Goal: Task Accomplishment & Management: Manage account settings

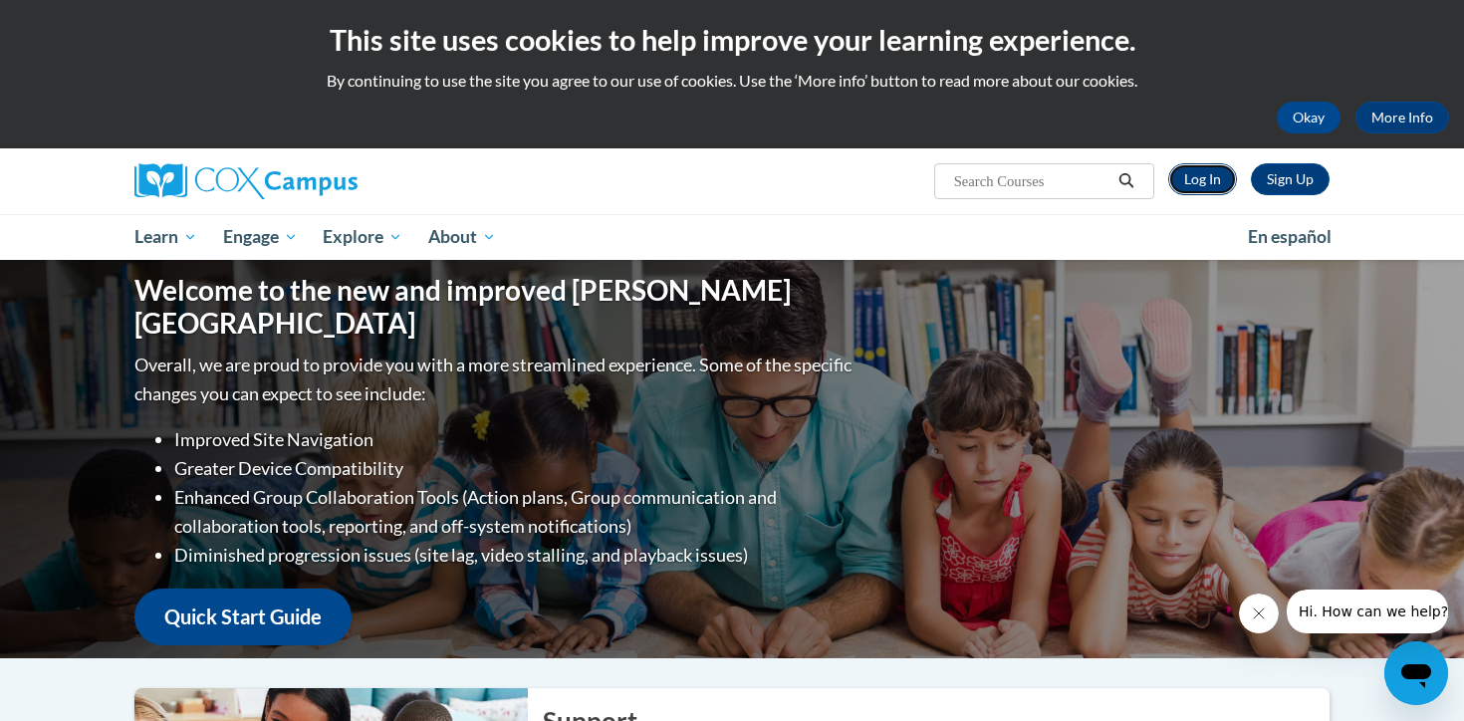
click at [1229, 178] on link "Log In" at bounding box center [1203, 179] width 69 height 32
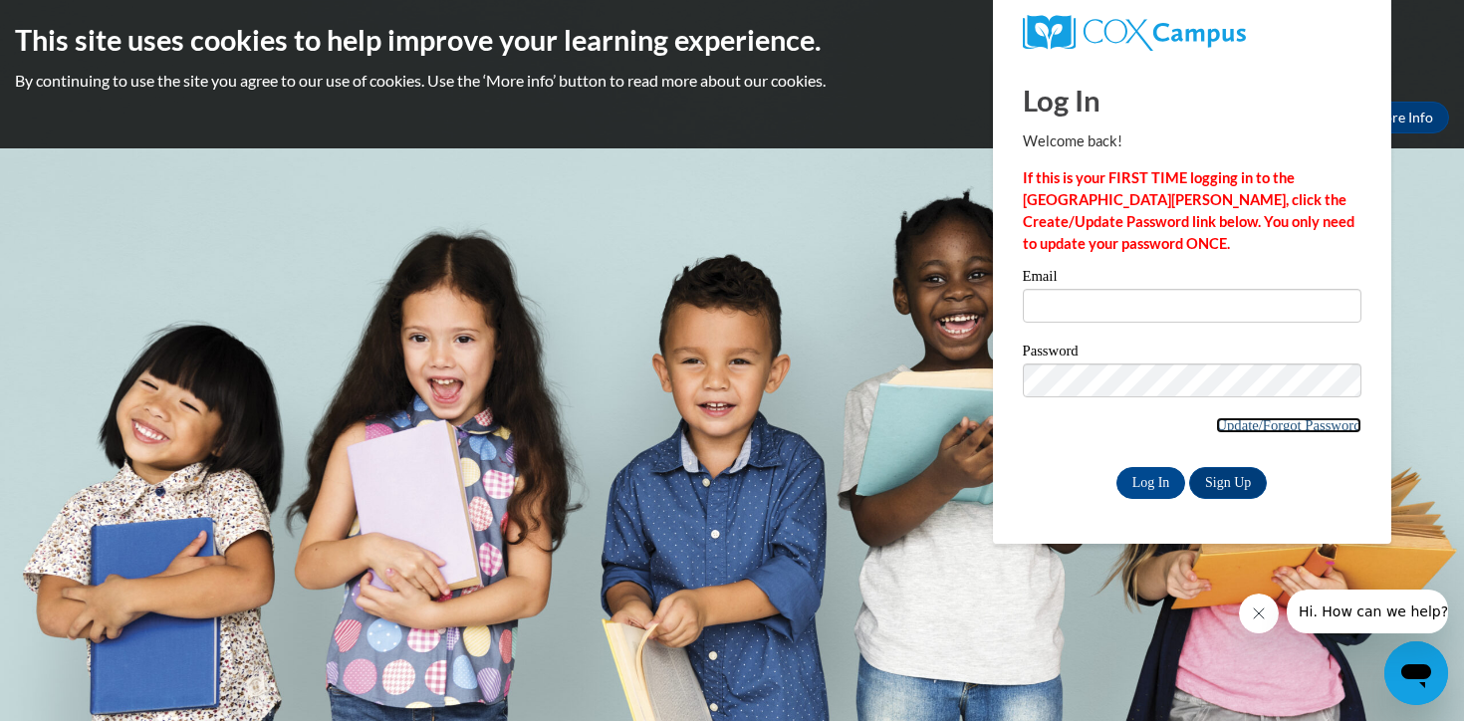
click at [1252, 426] on link "Update/Forgot Password" at bounding box center [1288, 425] width 144 height 16
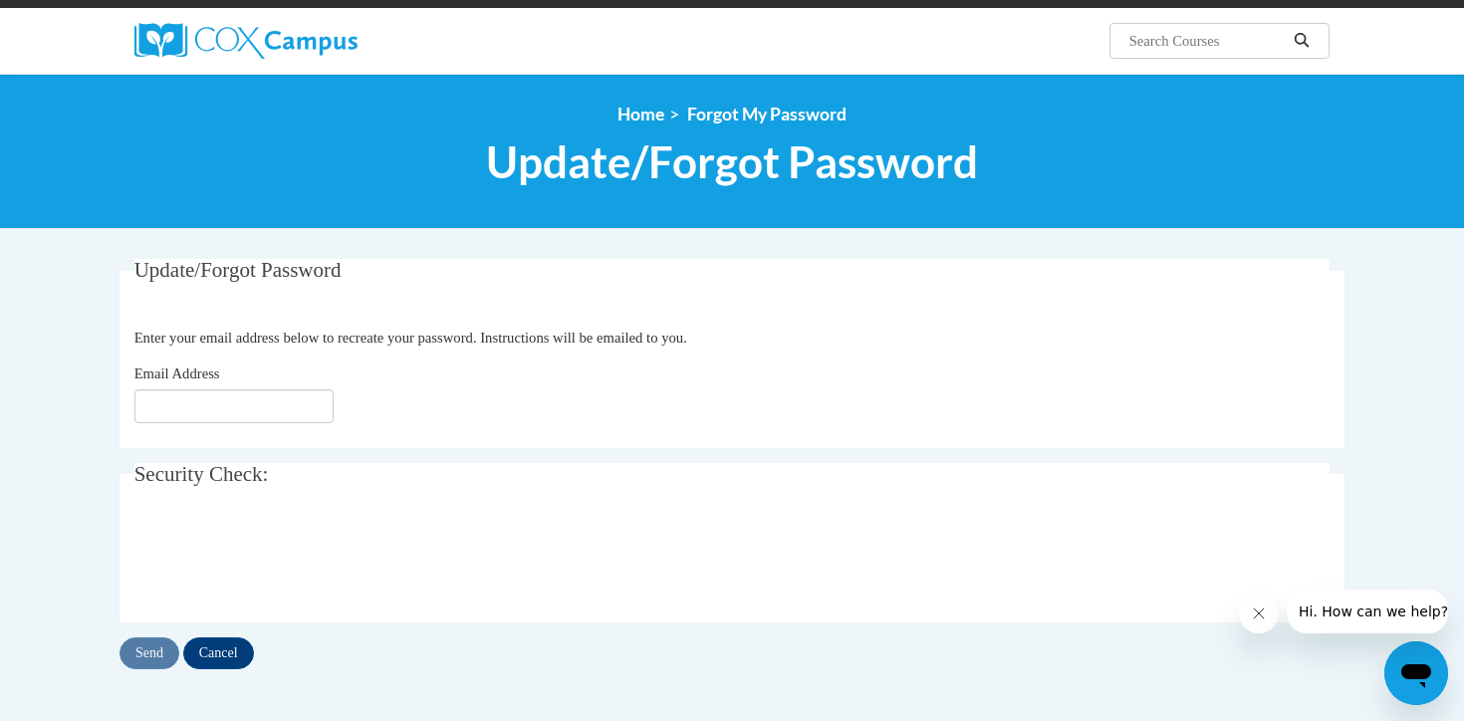
scroll to position [153, 0]
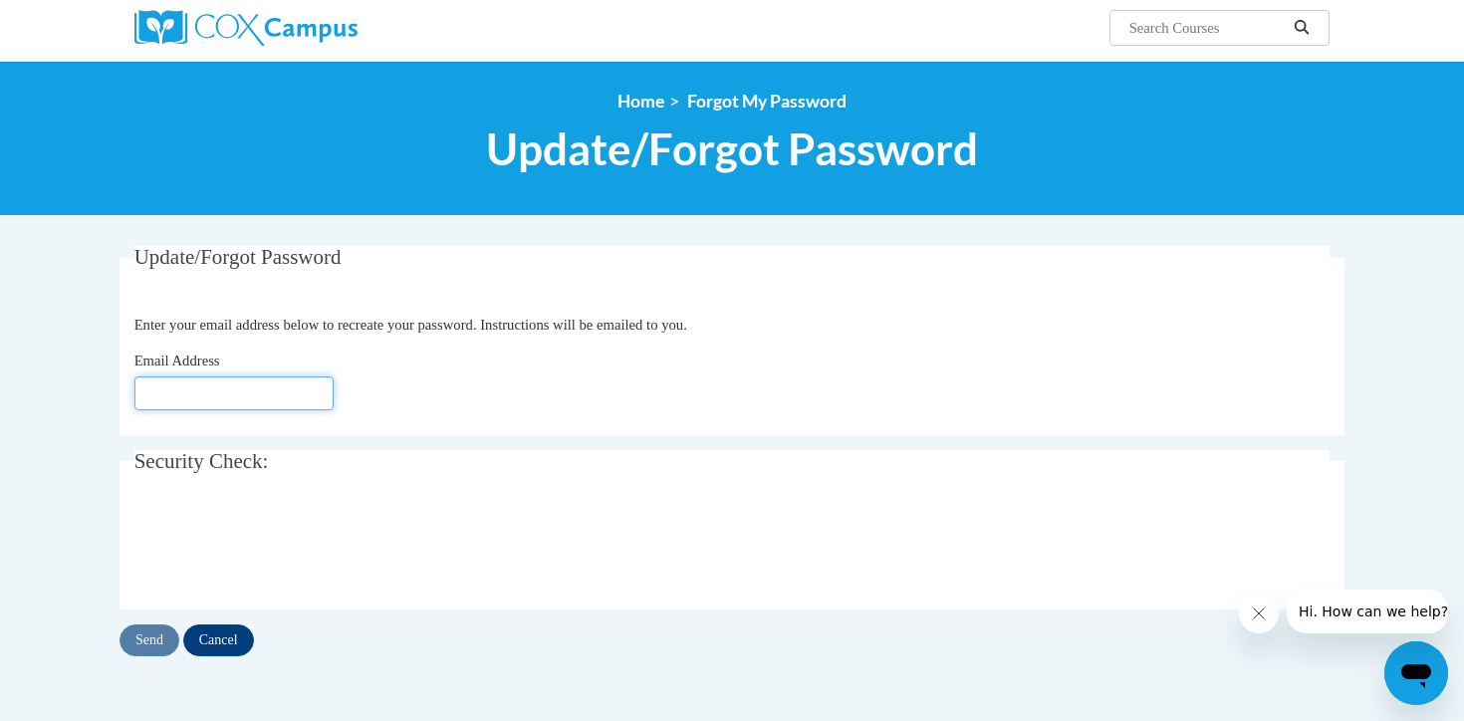
click at [293, 401] on input "Email Address" at bounding box center [233, 394] width 199 height 34
type input "[EMAIL_ADDRESS][DOMAIN_NAME]"
click at [134, 646] on input "Send" at bounding box center [150, 641] width 60 height 32
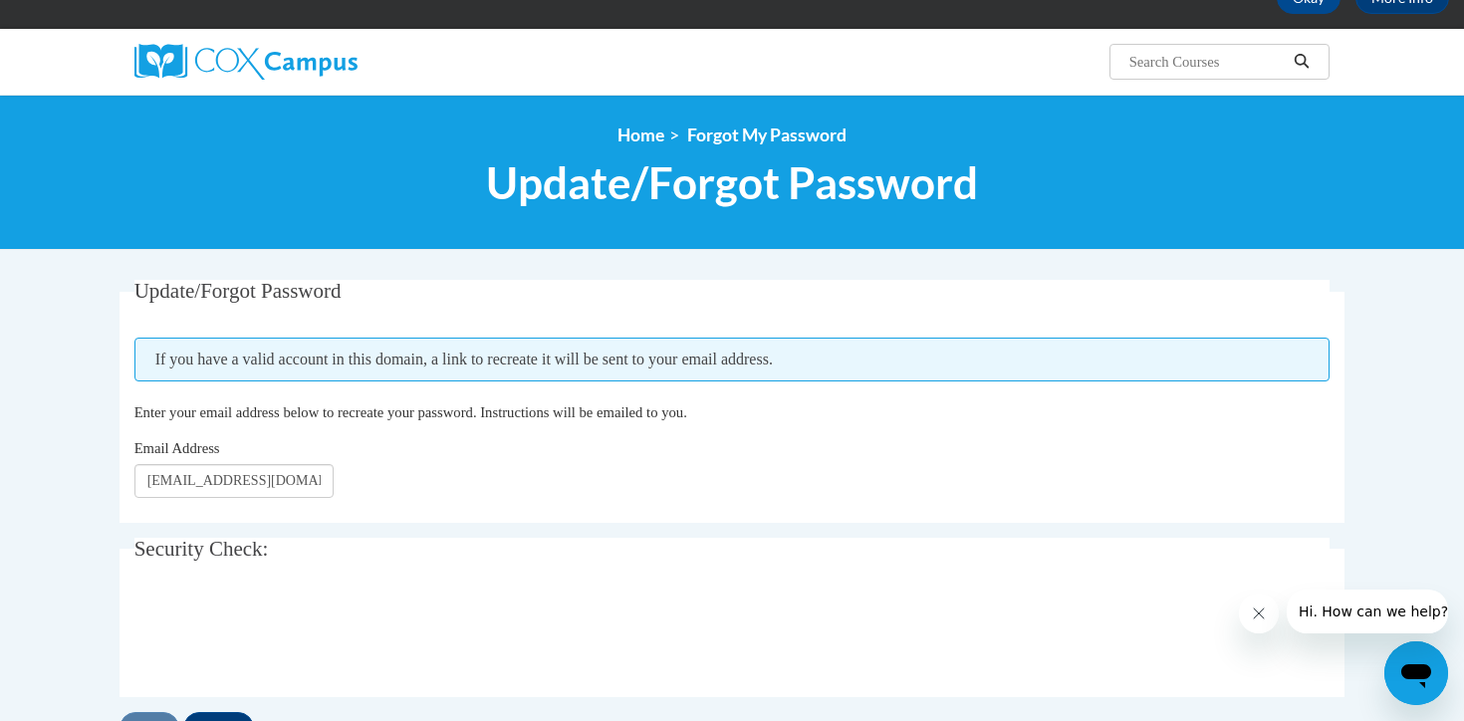
scroll to position [123, 0]
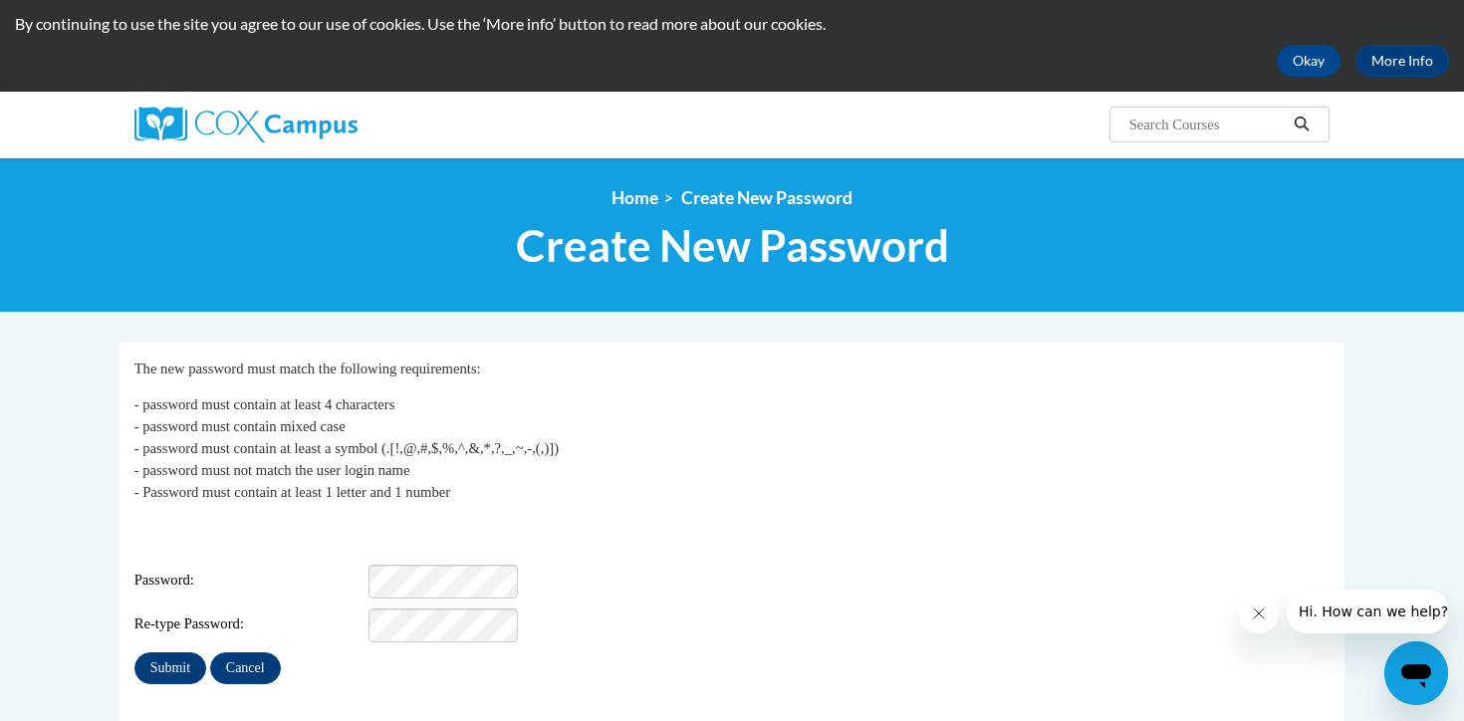
scroll to position [66, 0]
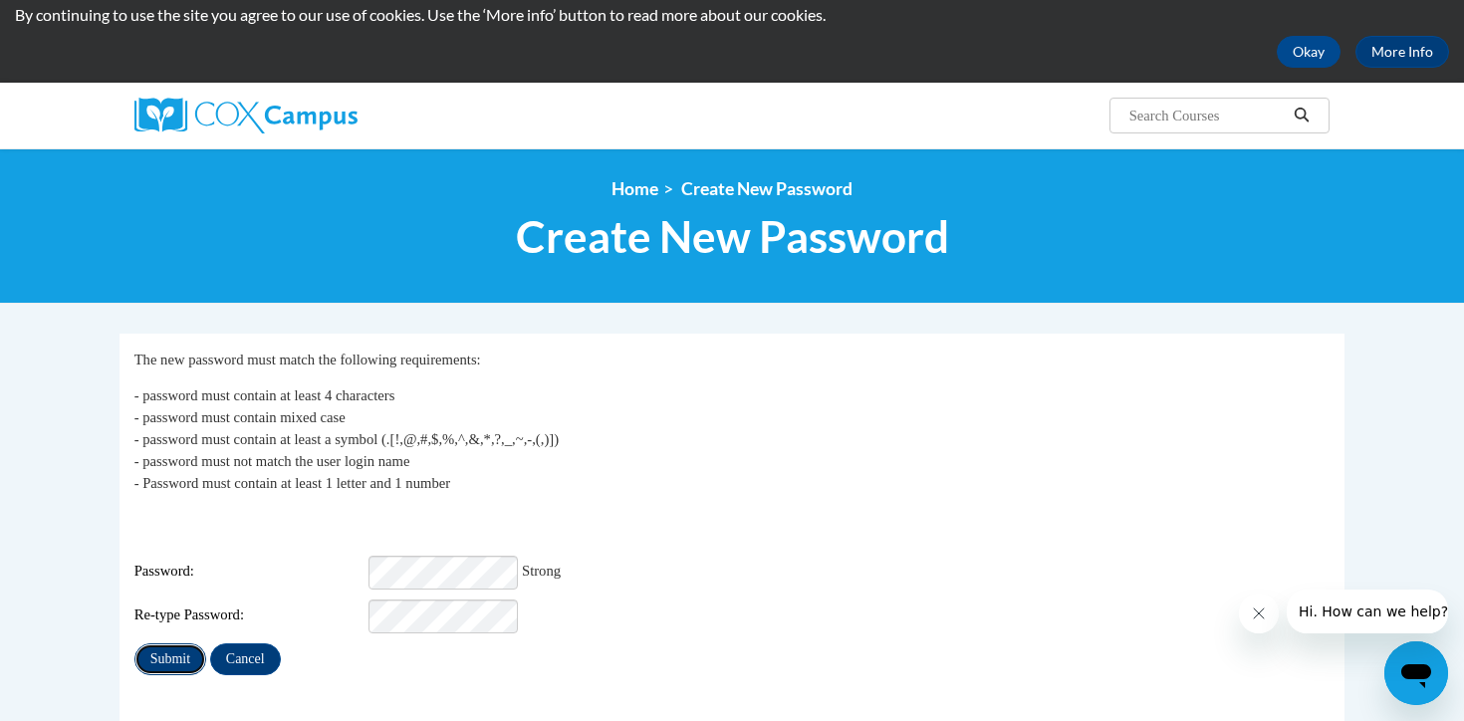
click at [180, 644] on input "Submit" at bounding box center [170, 660] width 72 height 32
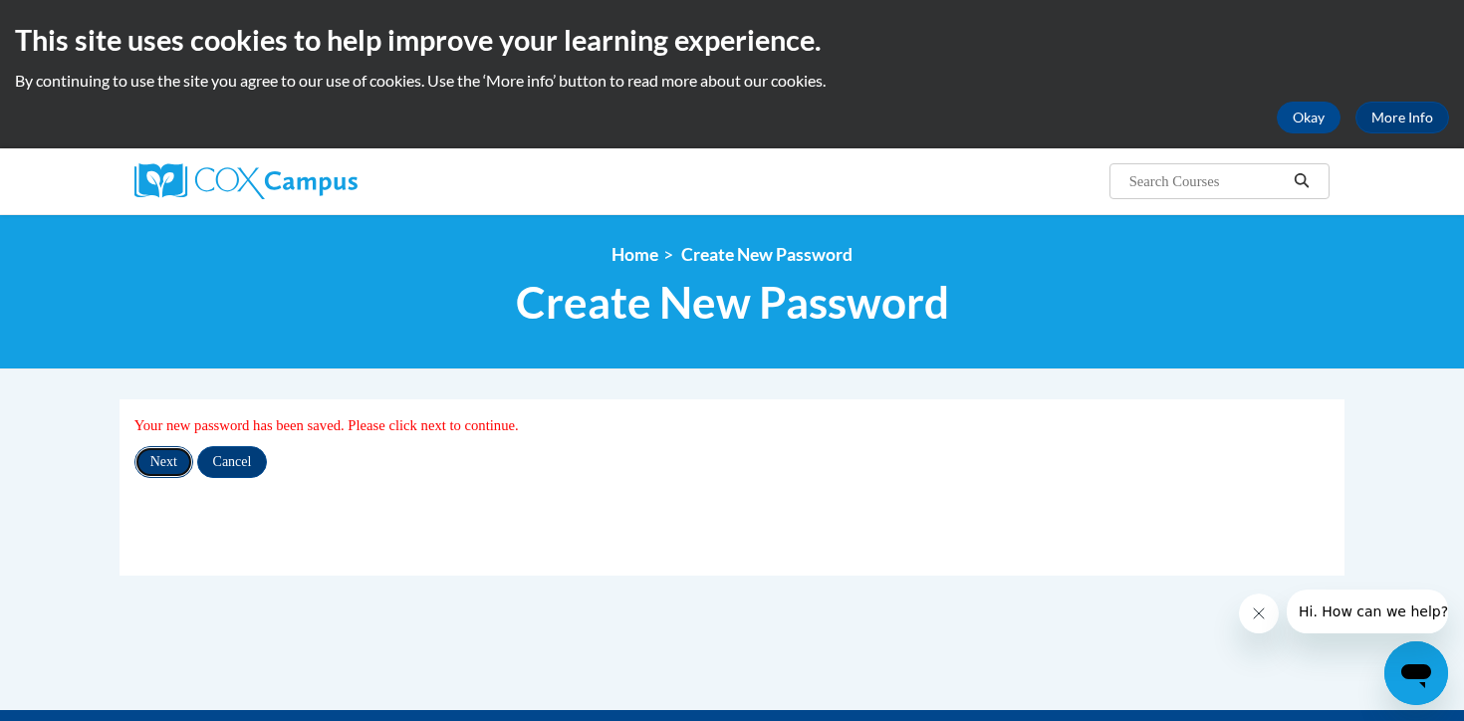
click at [151, 460] on input "Next" at bounding box center [163, 462] width 59 height 32
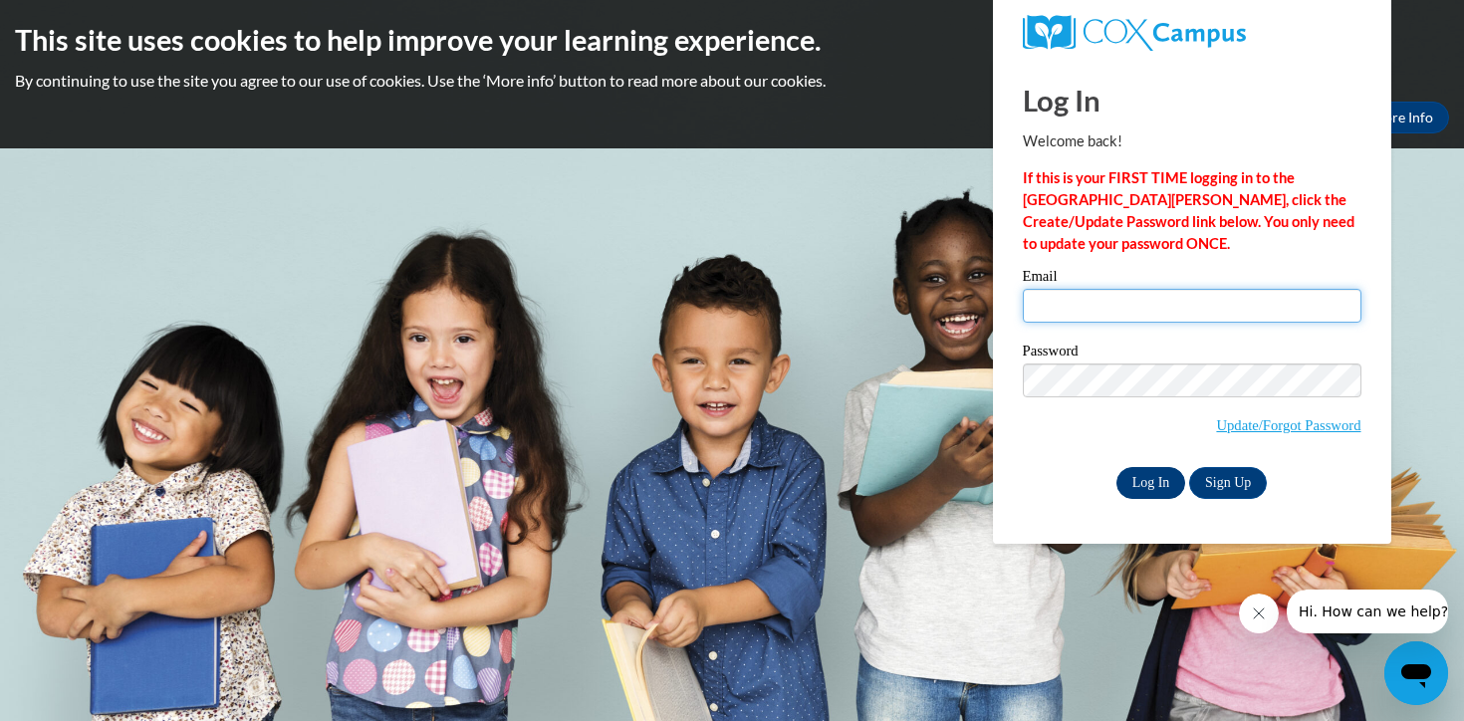
type input "ckglysch@pulaskischools.org"
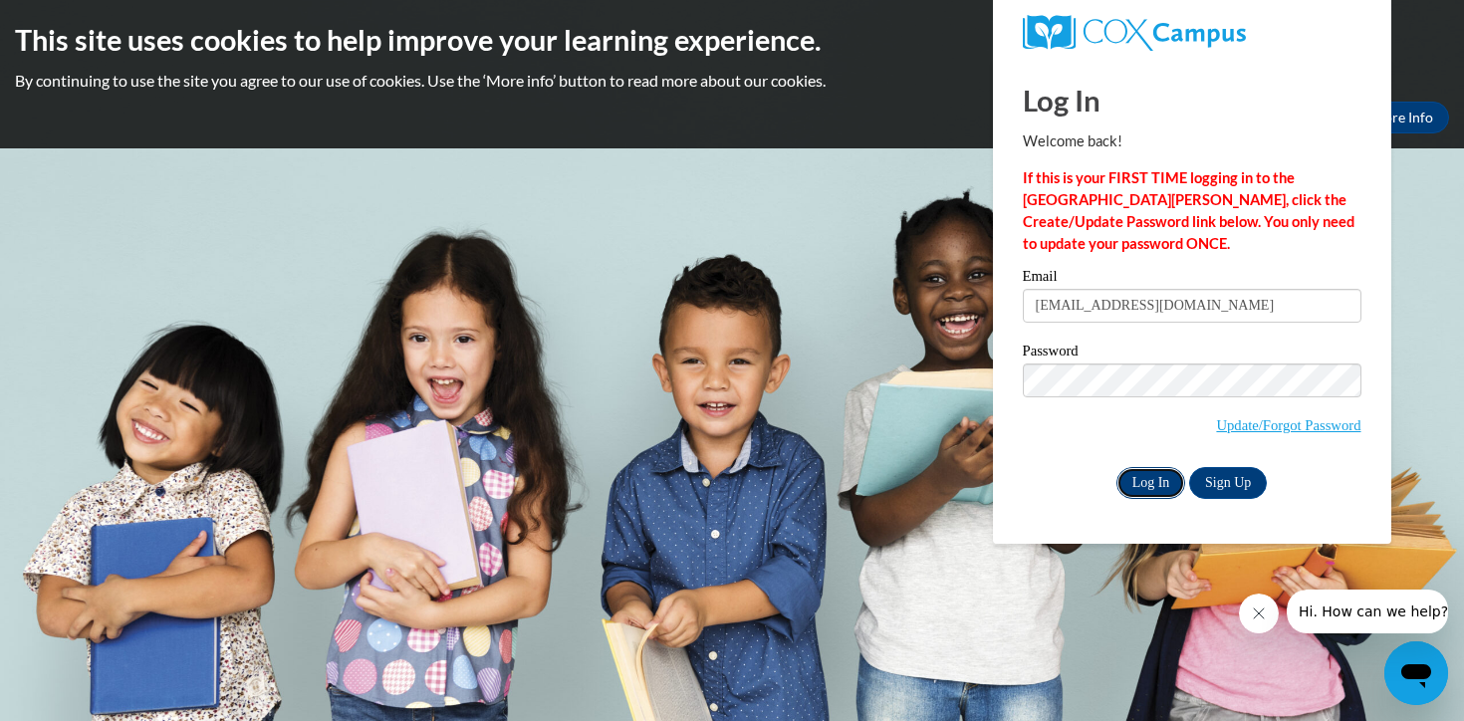
click at [1163, 491] on input "Log In" at bounding box center [1152, 483] width 70 height 32
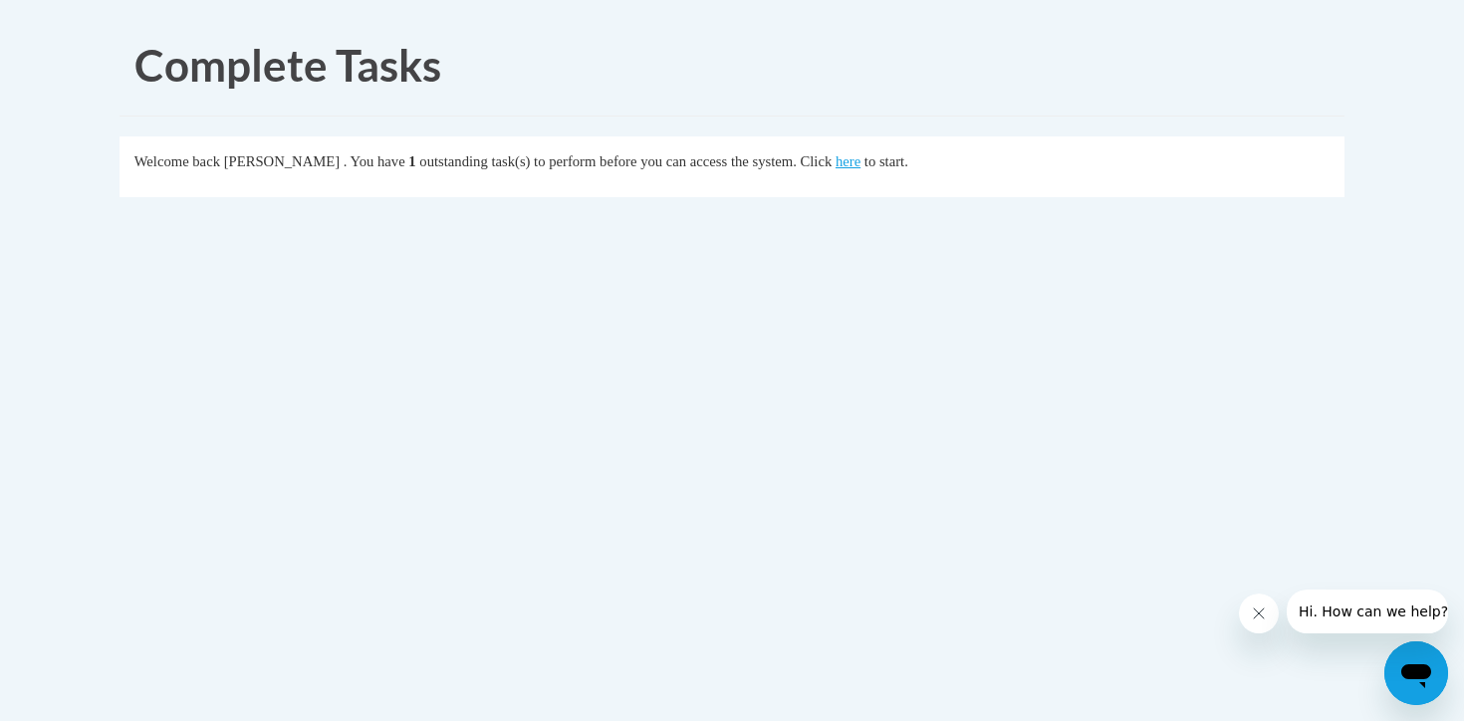
click at [887, 170] on div "Welcome back [PERSON_NAME] . You have 1 outstanding task(s) to perform before y…" at bounding box center [732, 161] width 1196 height 22
click at [861, 163] on link "here" at bounding box center [848, 161] width 25 height 16
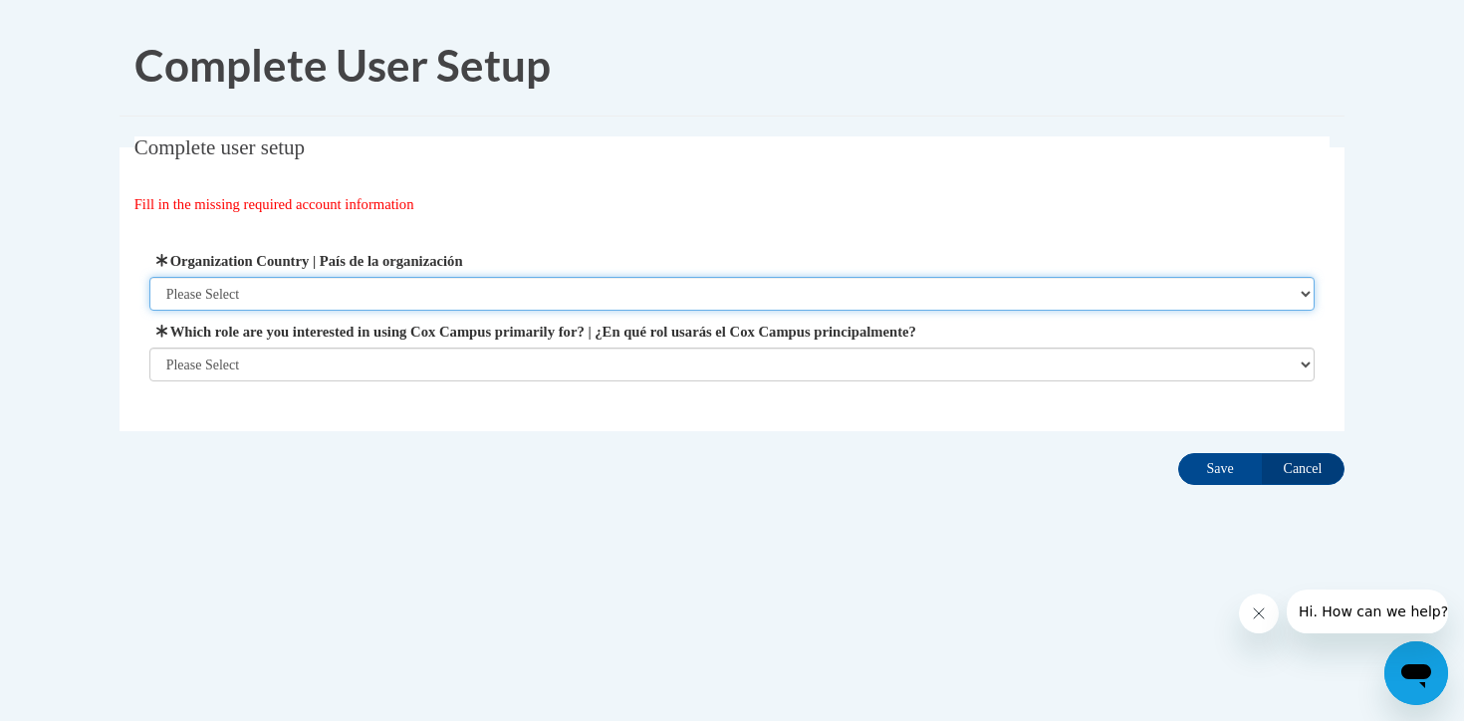
click at [390, 286] on select "Please Select United States | Estados Unidos Outside of the United States | Fue…" at bounding box center [732, 294] width 1167 height 34
select select "ad49bcad-a171-4b2e-b99c-48b446064914"
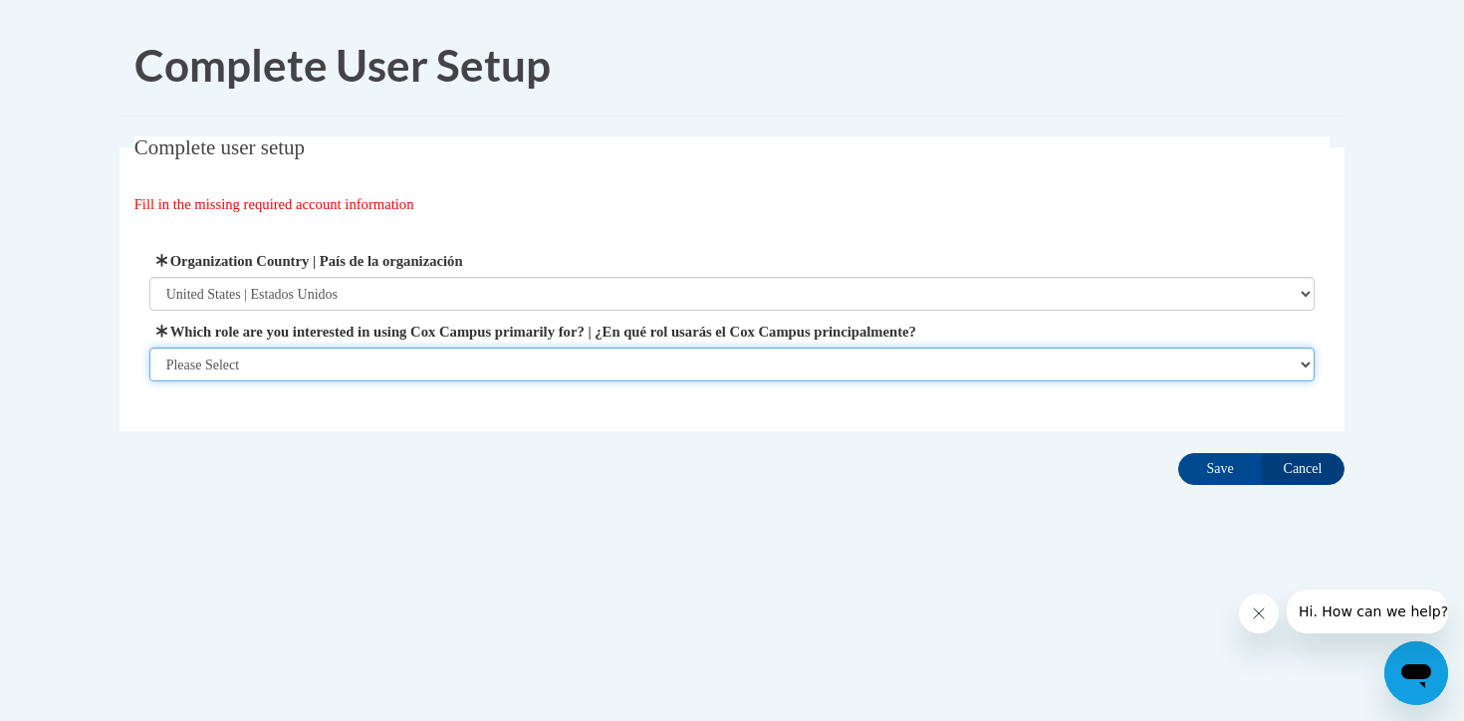
click at [387, 366] on select "Please Select College/University | Colegio/Universidad Community/Nonprofit Part…" at bounding box center [732, 365] width 1167 height 34
select select "fbf2d438-af2f-41f8-98f1-81c410e29de3"
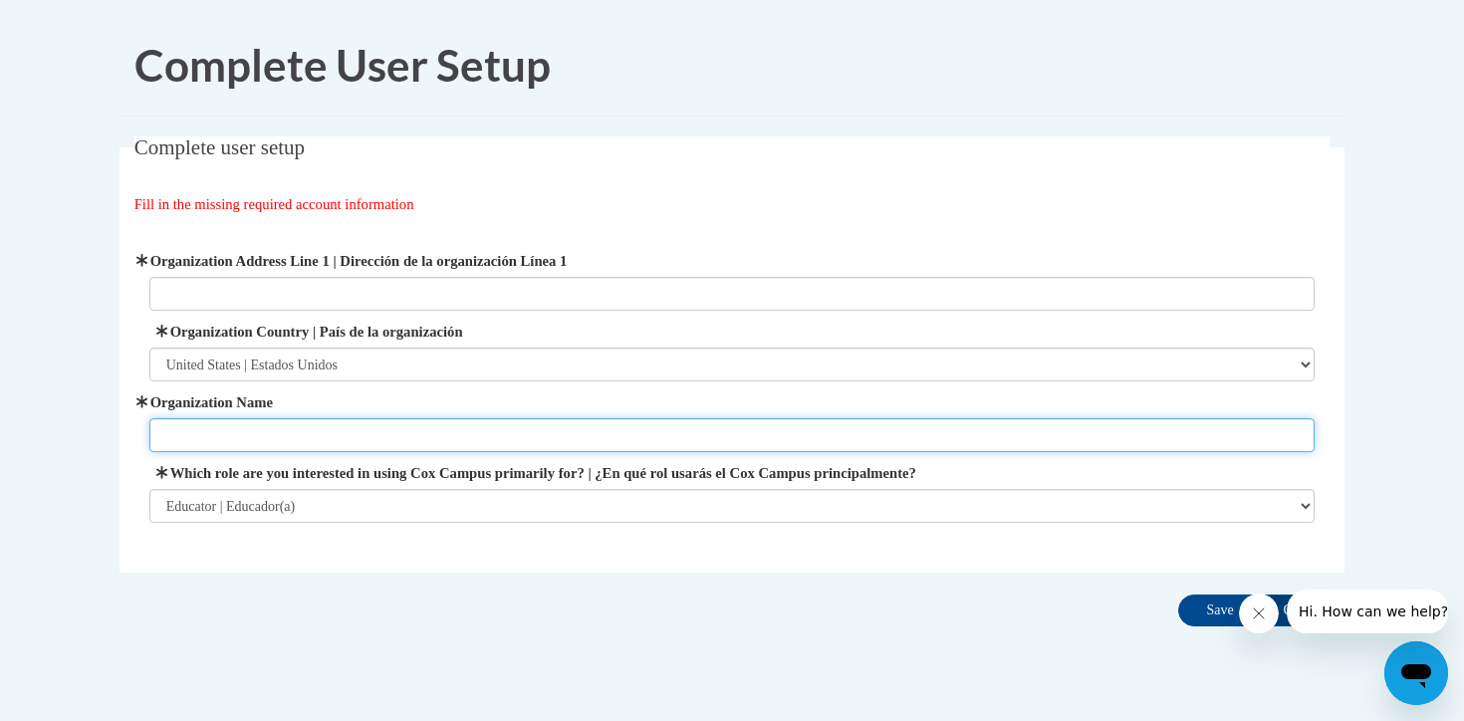
click at [350, 437] on input "Organization Name" at bounding box center [732, 435] width 1167 height 34
type input "Pulaski Community School District"
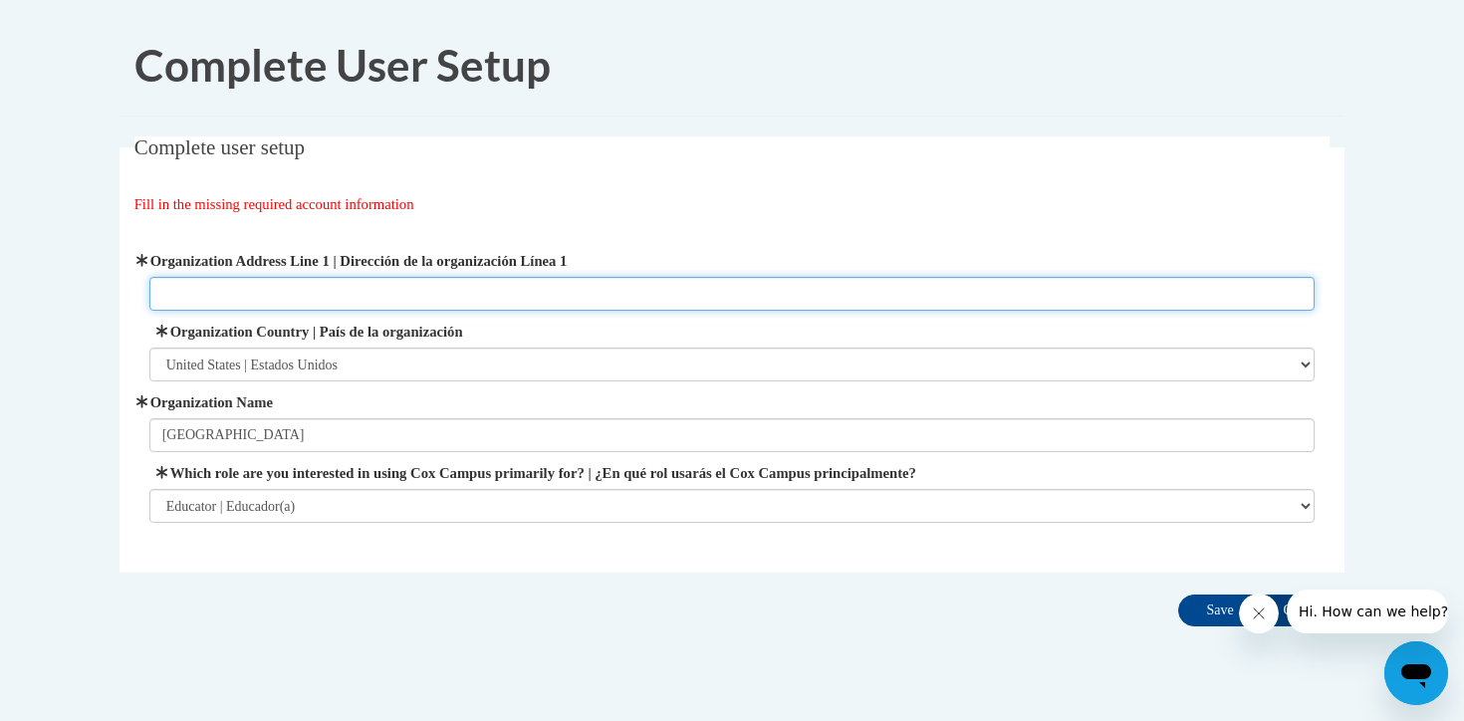
click at [220, 285] on input "Organization Address Line 1 | Dirección de la organización Línea 1" at bounding box center [732, 294] width 1167 height 34
type input "1"
type input "Pulaski, Wisconsin"
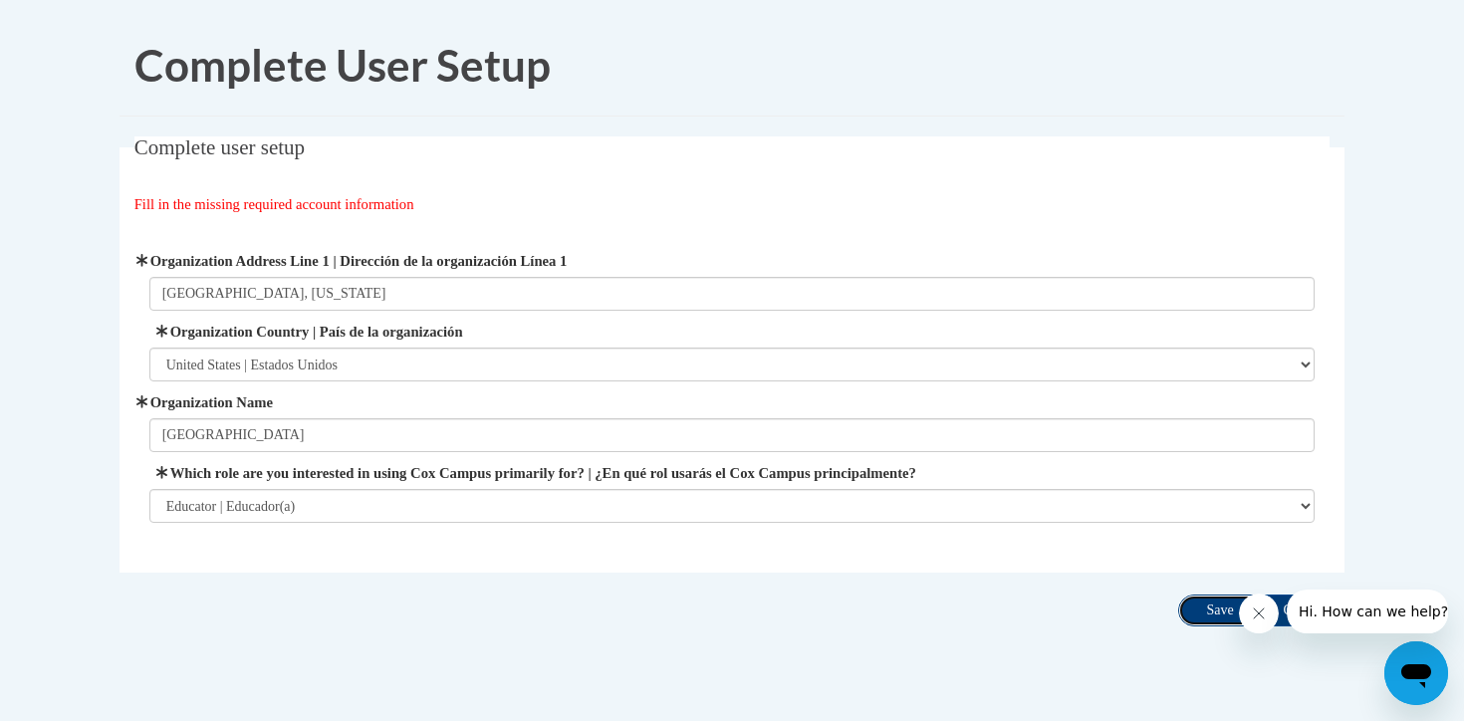
click at [1201, 616] on input "Save" at bounding box center [1221, 611] width 84 height 32
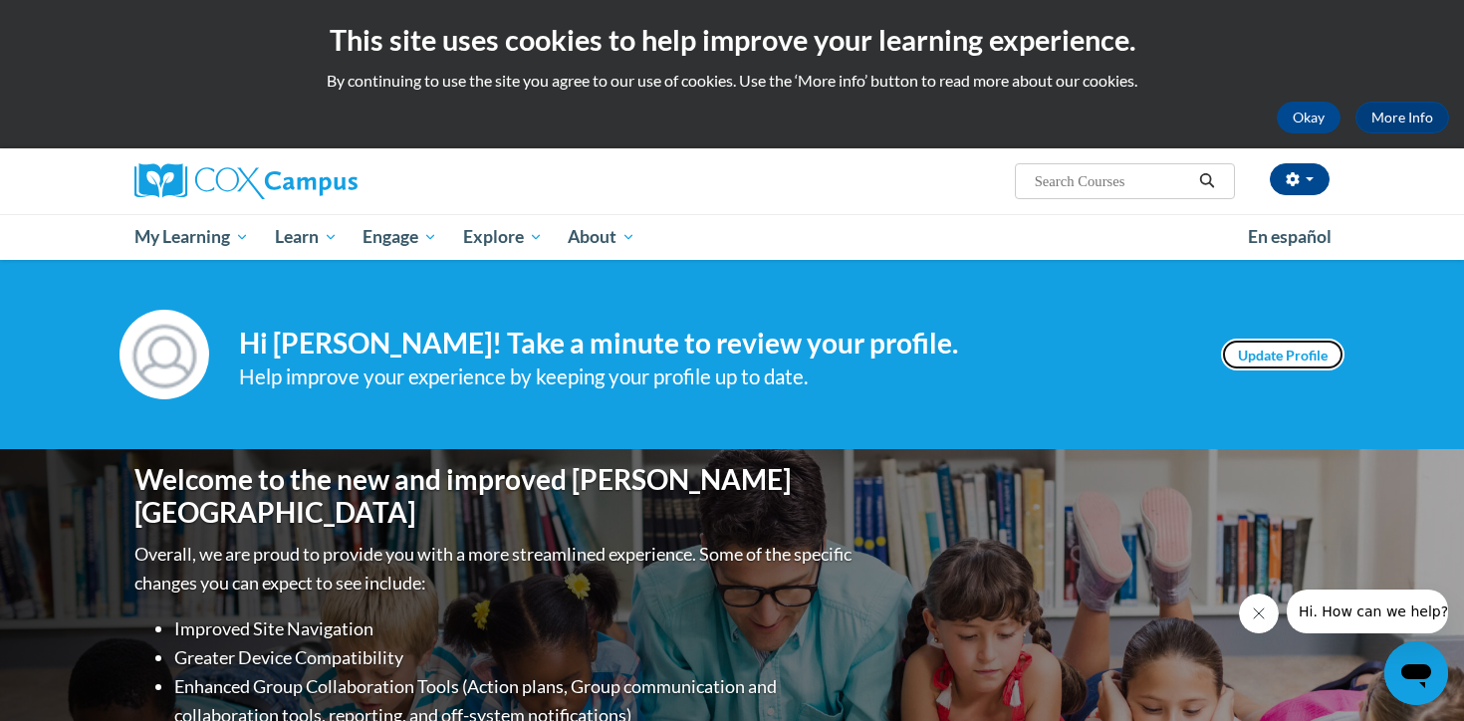
click at [1297, 357] on link "Update Profile" at bounding box center [1283, 355] width 124 height 32
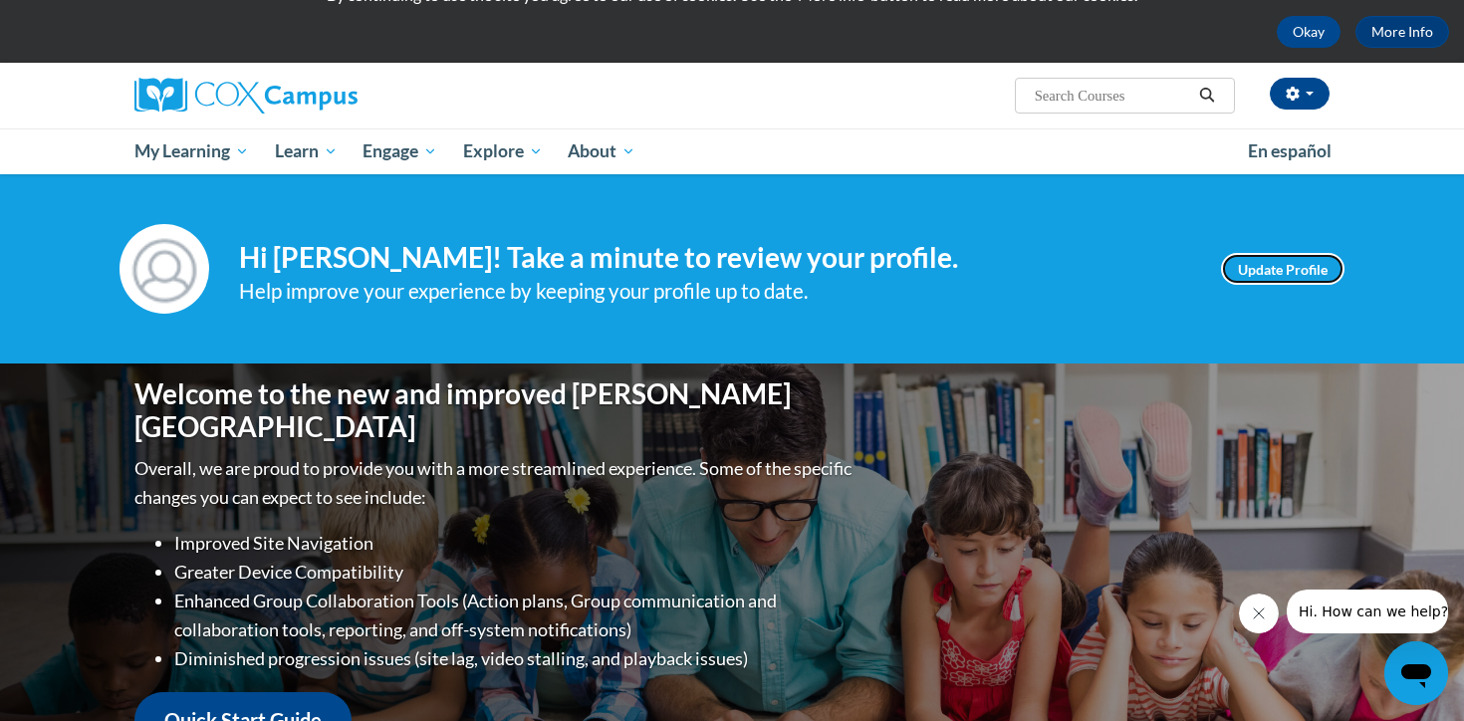
scroll to position [95, 0]
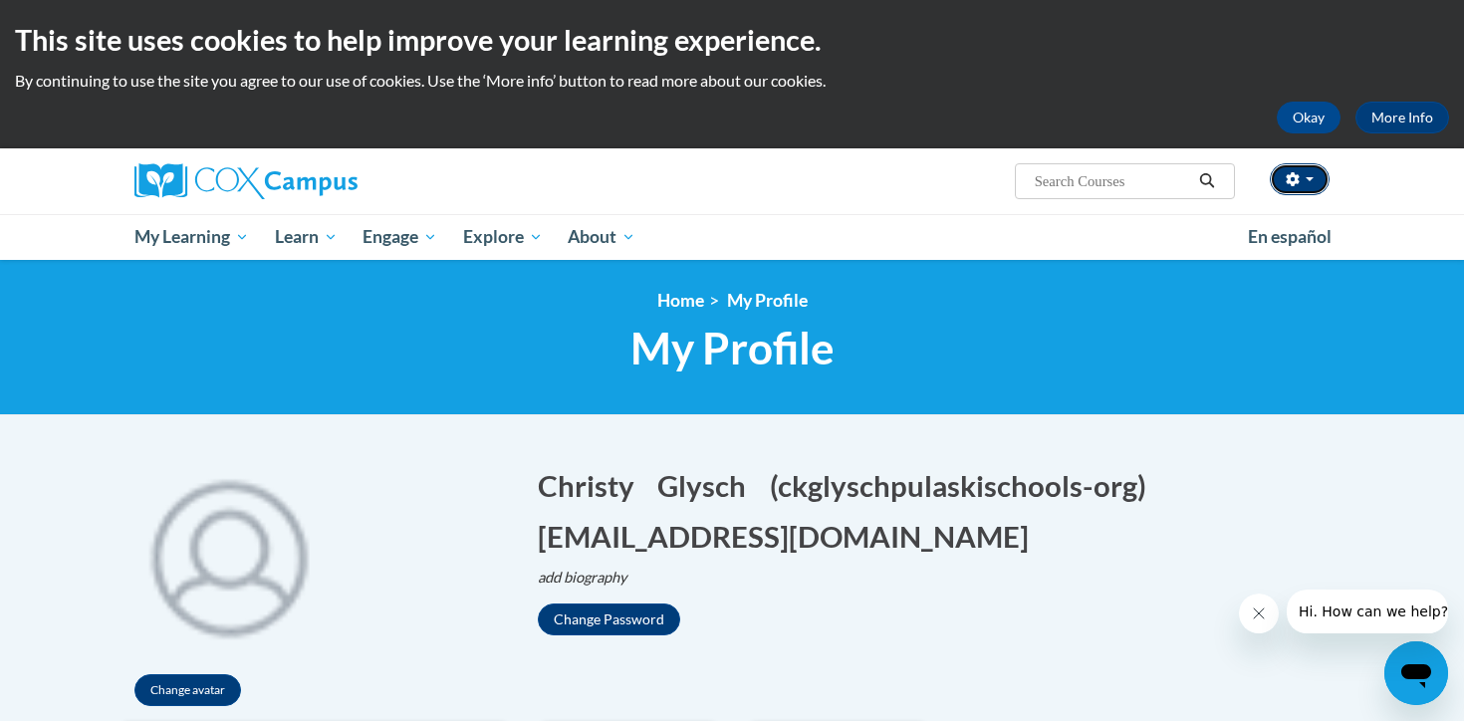
click at [1321, 180] on button "button" at bounding box center [1300, 179] width 60 height 32
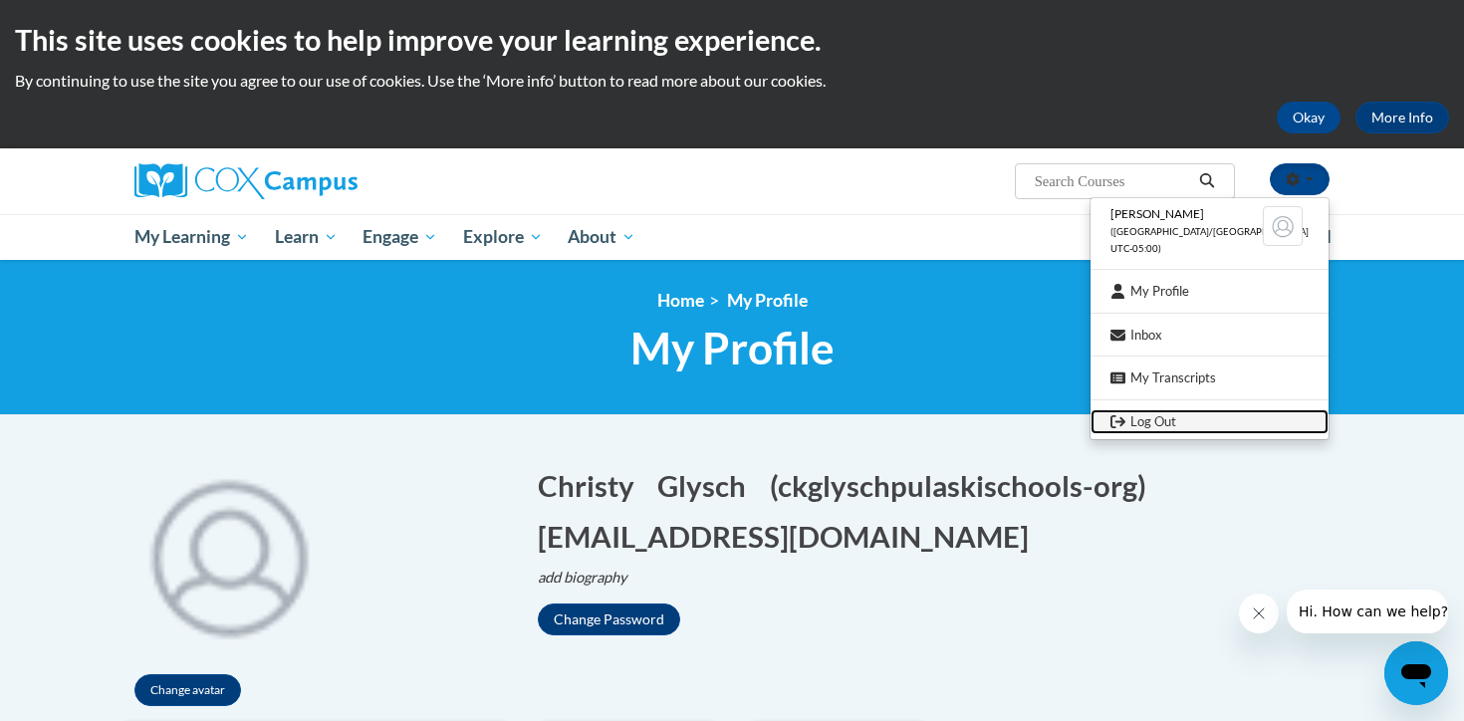
click at [1229, 412] on link "Log Out" at bounding box center [1210, 421] width 238 height 25
